Goal: Task Accomplishment & Management: Manage account settings

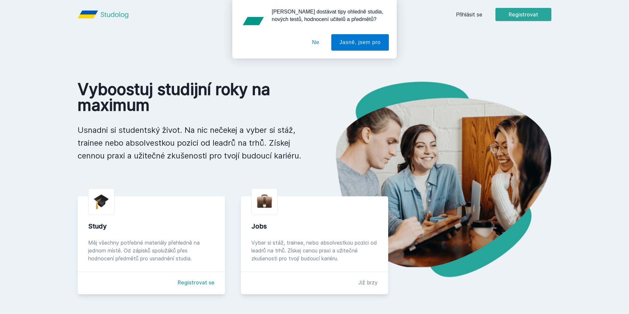
click at [479, 15] on div "[PERSON_NAME] dostávat tipy ohledně studia, nových testů, hodnocení učitelů a p…" at bounding box center [314, 29] width 629 height 59
click at [312, 43] on button "Ne" at bounding box center [316, 42] width 24 height 16
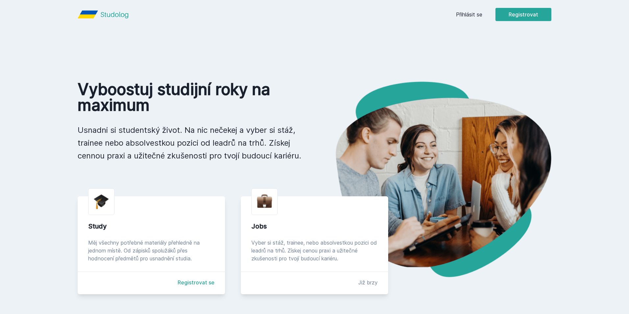
click at [470, 14] on link "Přihlásit se" at bounding box center [469, 15] width 26 height 8
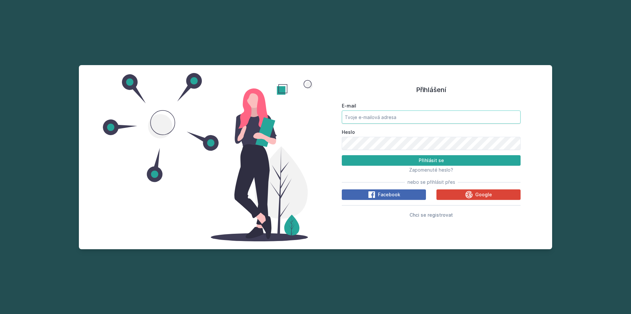
click at [371, 116] on input "E-mail" at bounding box center [431, 116] width 179 height 13
type input "[EMAIL_ADDRESS][DOMAIN_NAME]"
click at [342, 155] on button "Přihlásit se" at bounding box center [431, 160] width 179 height 11
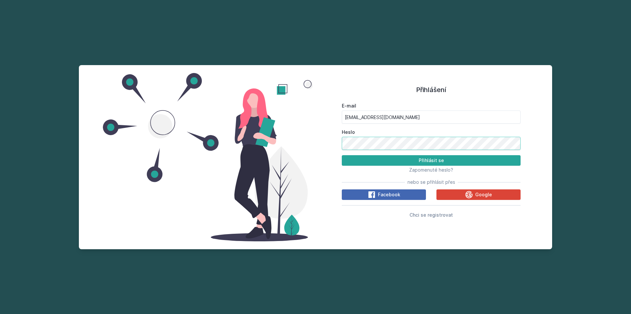
click at [342, 155] on button "Přihlásit se" at bounding box center [431, 160] width 179 height 11
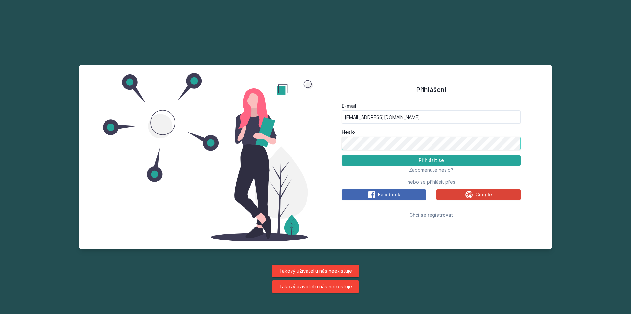
click at [342, 155] on button "Přihlásit se" at bounding box center [431, 160] width 179 height 11
